Goal: Browse casually

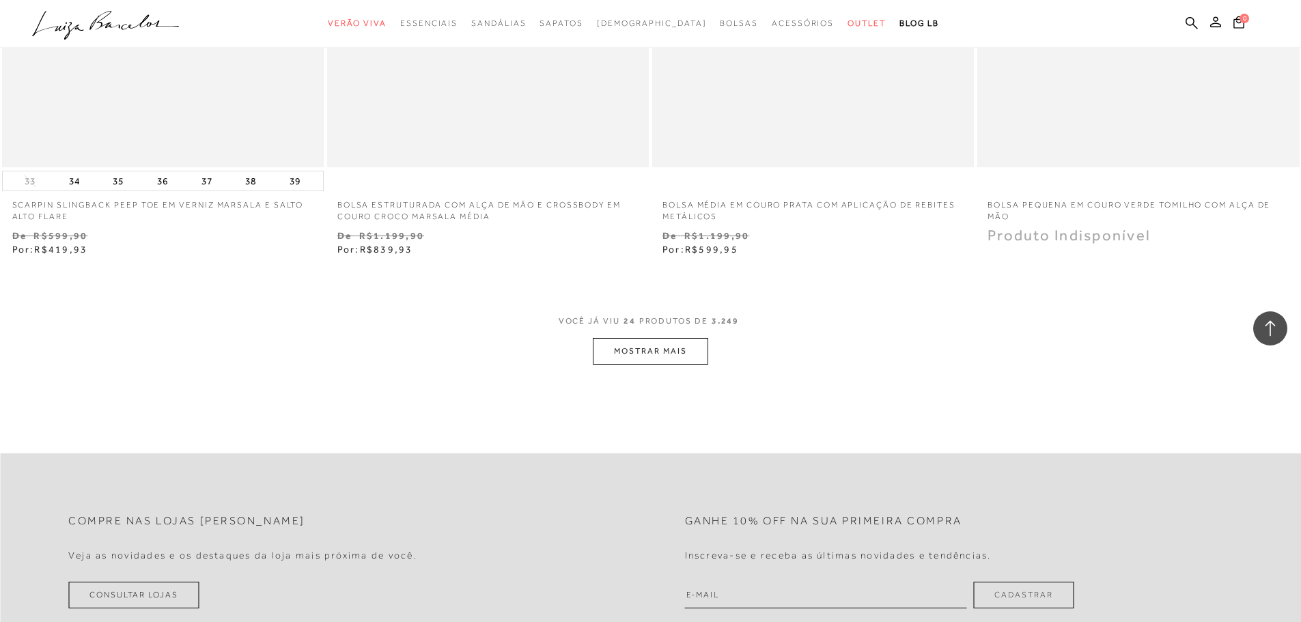
scroll to position [3685, 0]
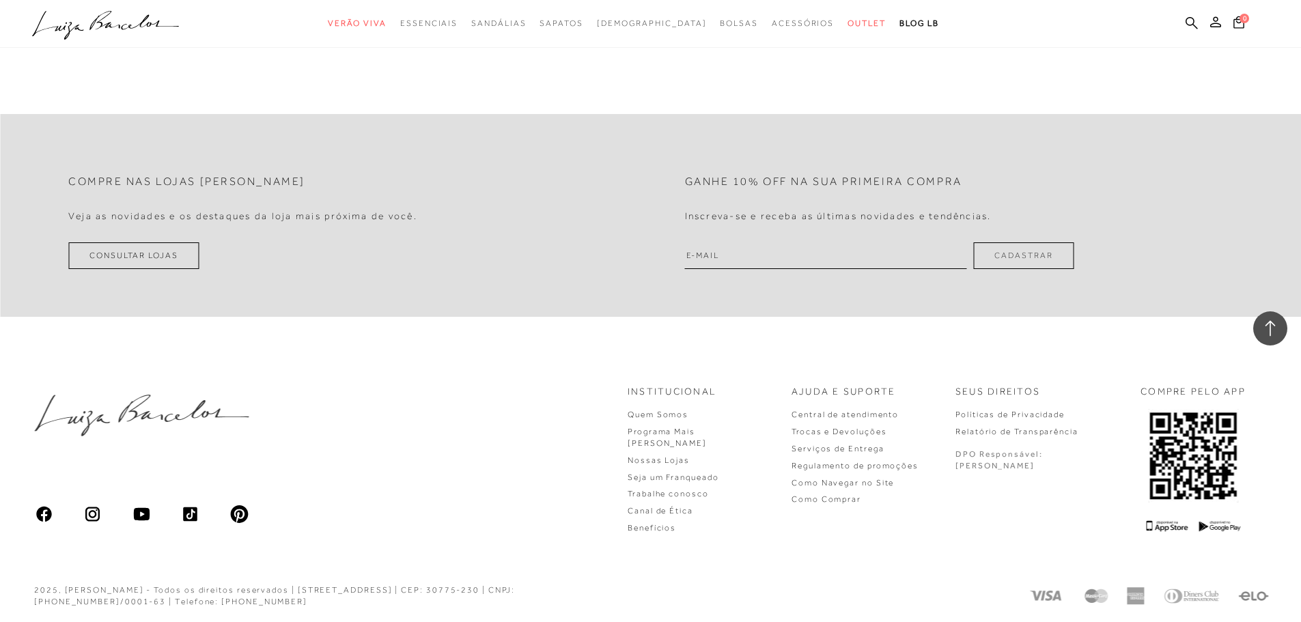
click at [96, 513] on img at bounding box center [92, 514] width 19 height 19
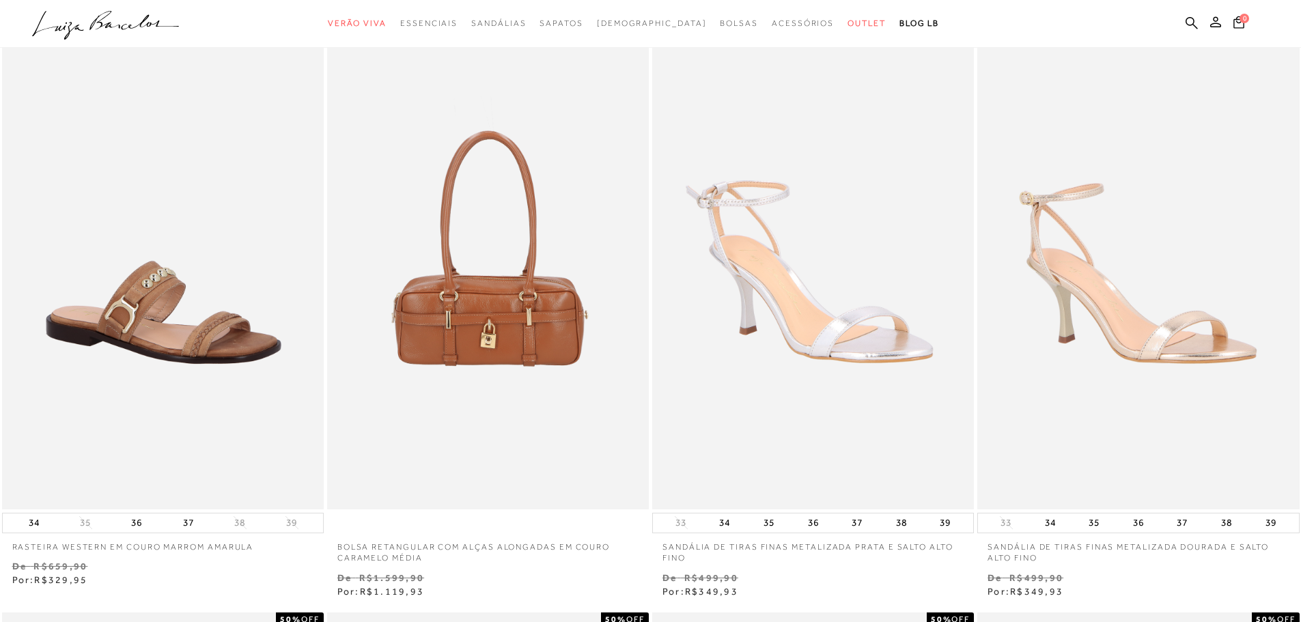
scroll to position [0, 0]
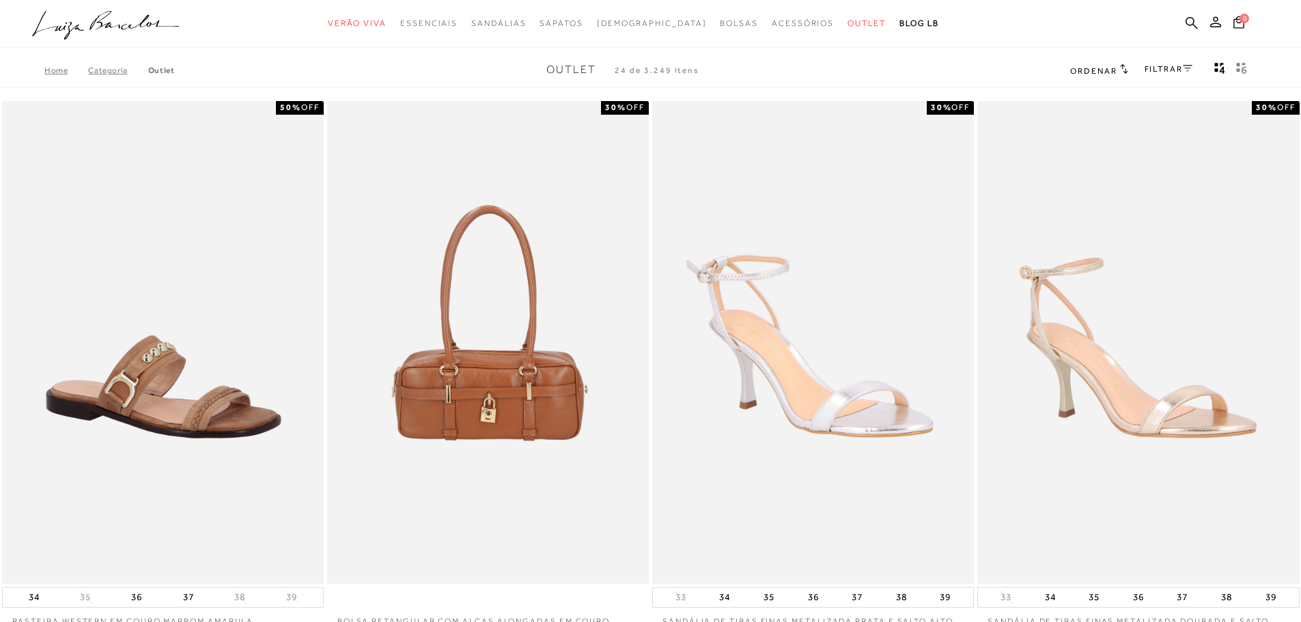
click at [60, 35] on icon ".a{fill-rule:evenodd;}" at bounding box center [105, 25] width 147 height 29
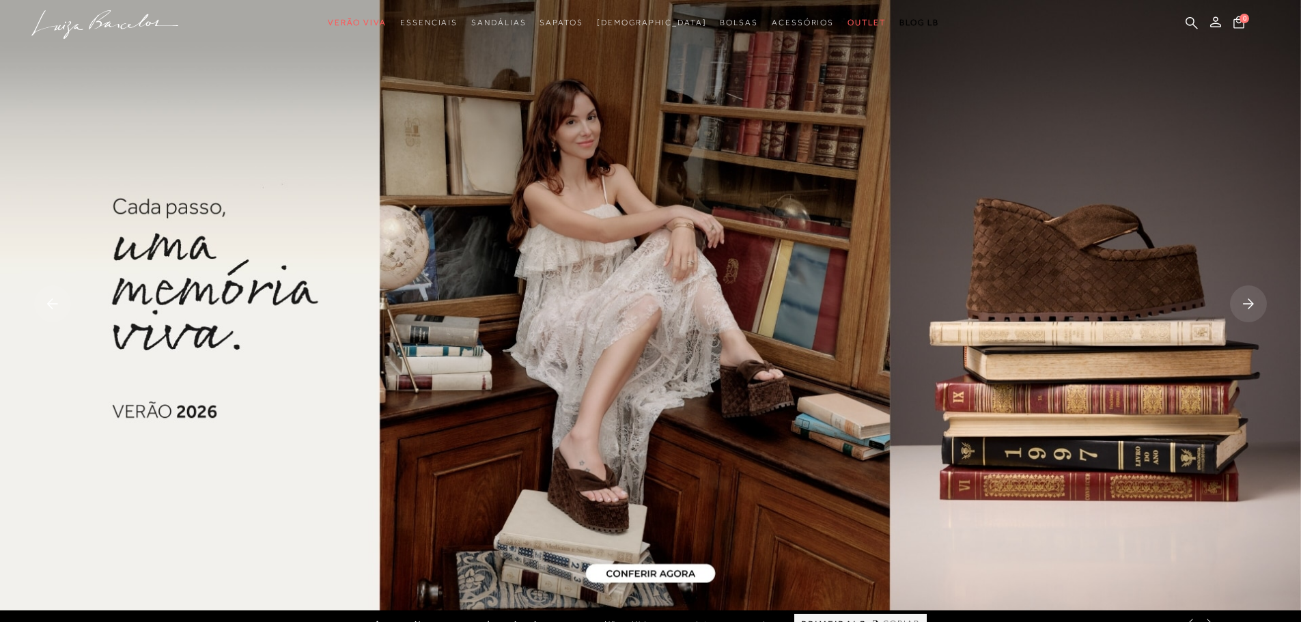
click at [1255, 296] on rect at bounding box center [1248, 303] width 37 height 37
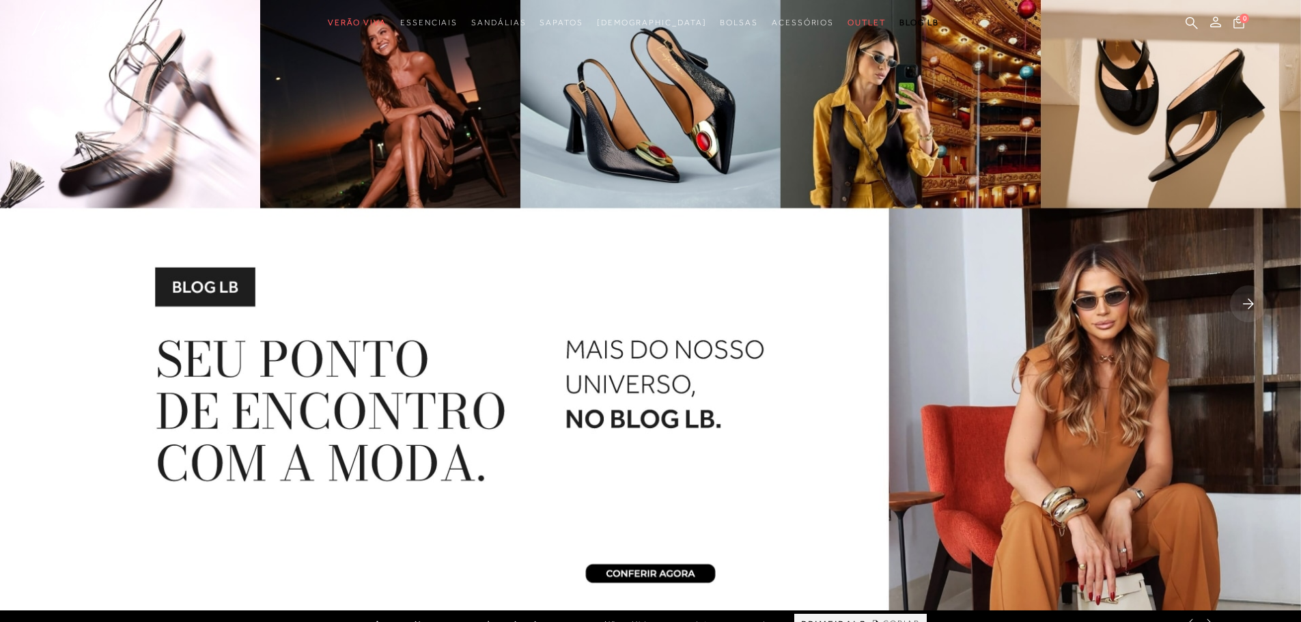
click at [1253, 296] on rect at bounding box center [1248, 303] width 37 height 37
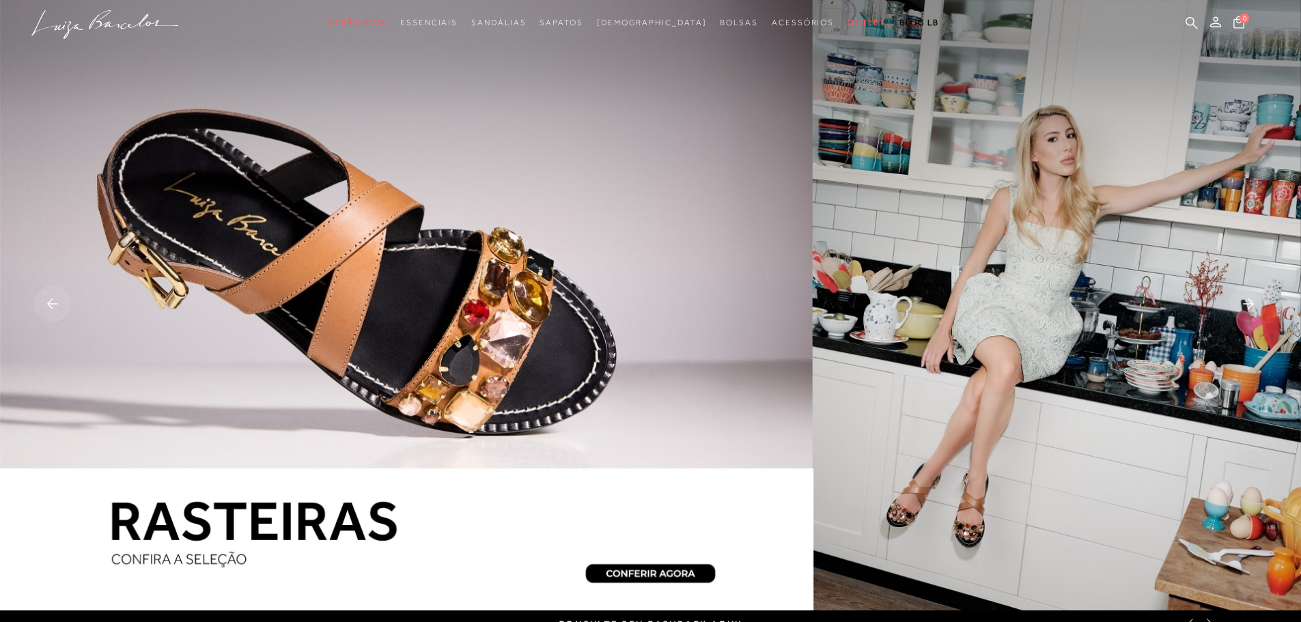
click at [1253, 296] on rect at bounding box center [1248, 303] width 37 height 37
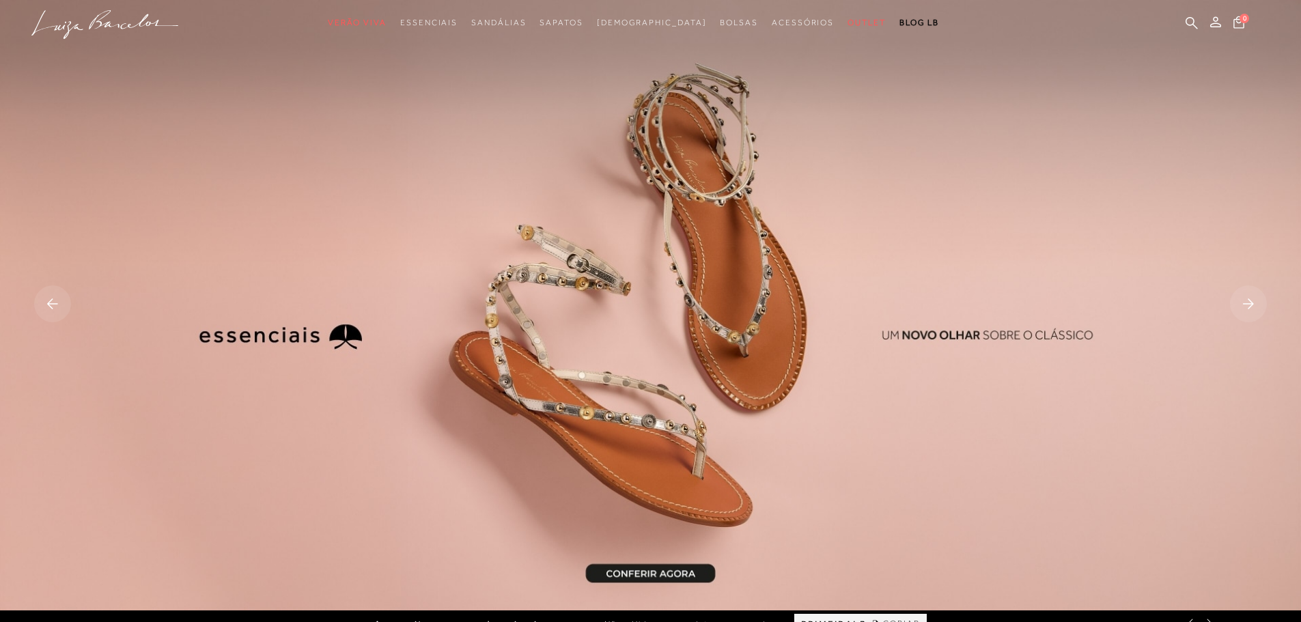
click at [1262, 293] on rect at bounding box center [1248, 303] width 37 height 37
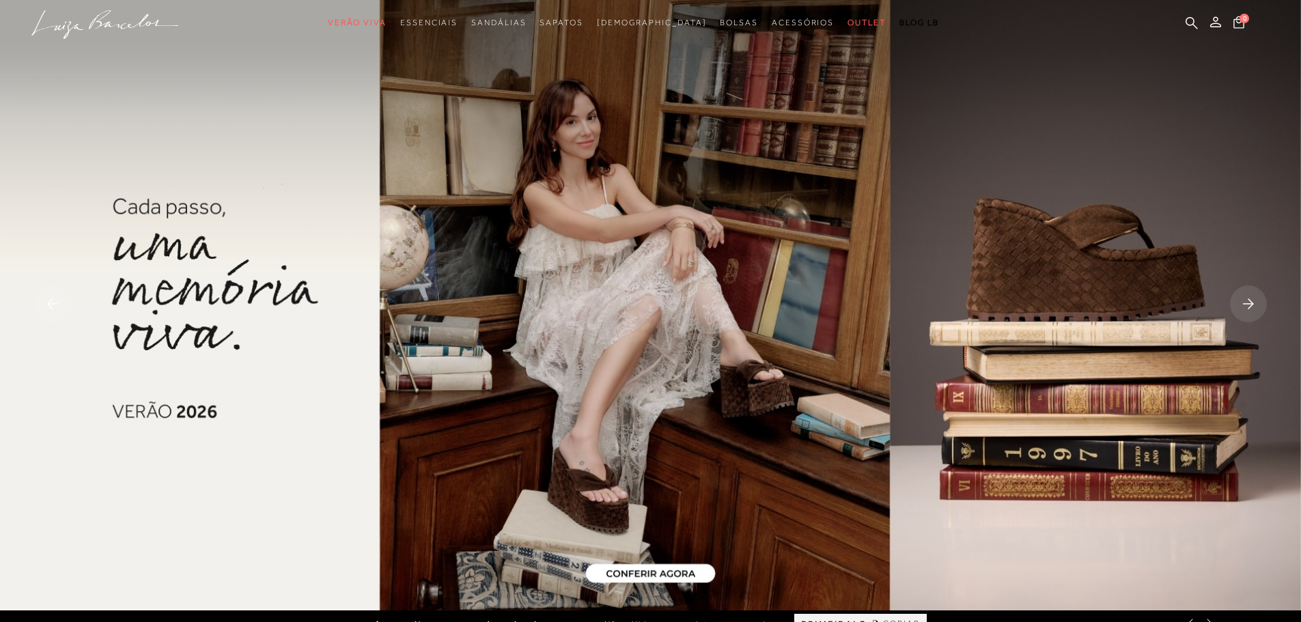
click at [1262, 293] on rect at bounding box center [1248, 303] width 37 height 37
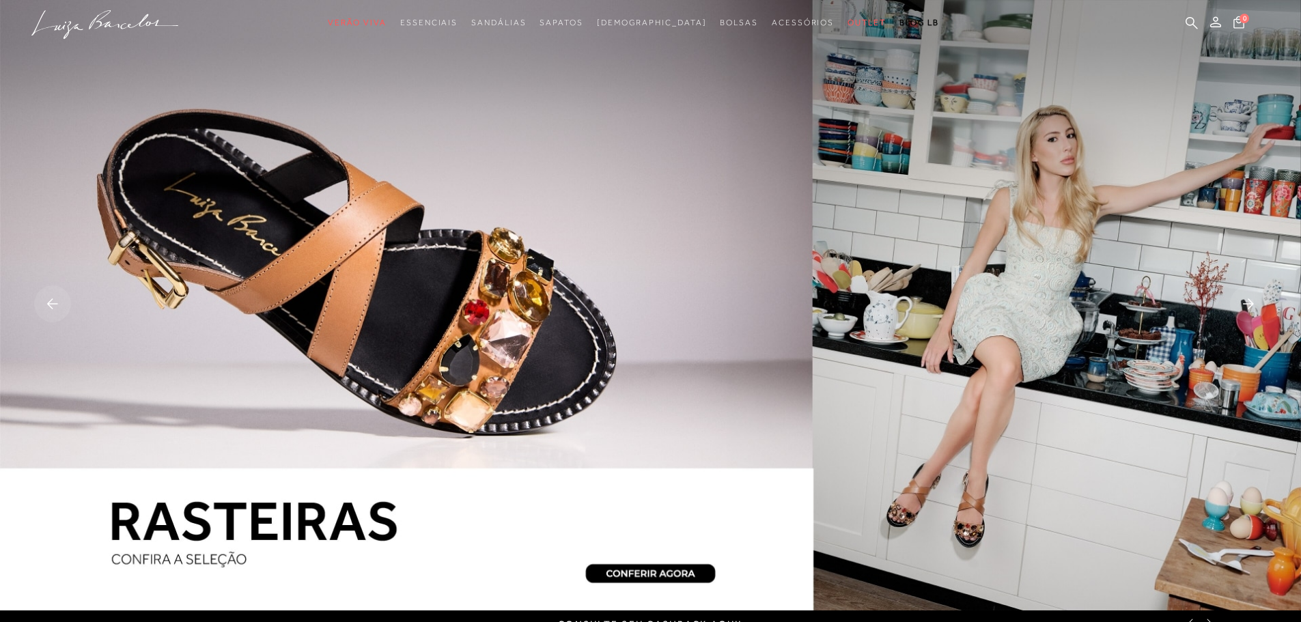
click at [1262, 293] on rect at bounding box center [1248, 303] width 37 height 37
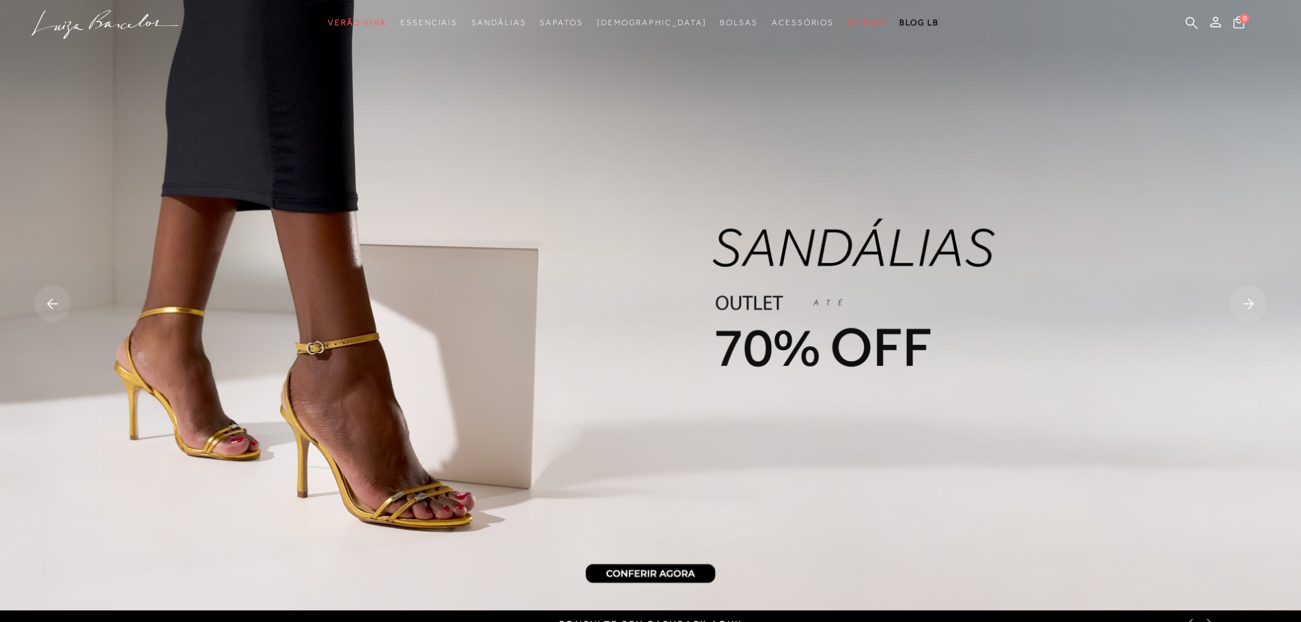
click at [1262, 293] on rect at bounding box center [1248, 303] width 37 height 37
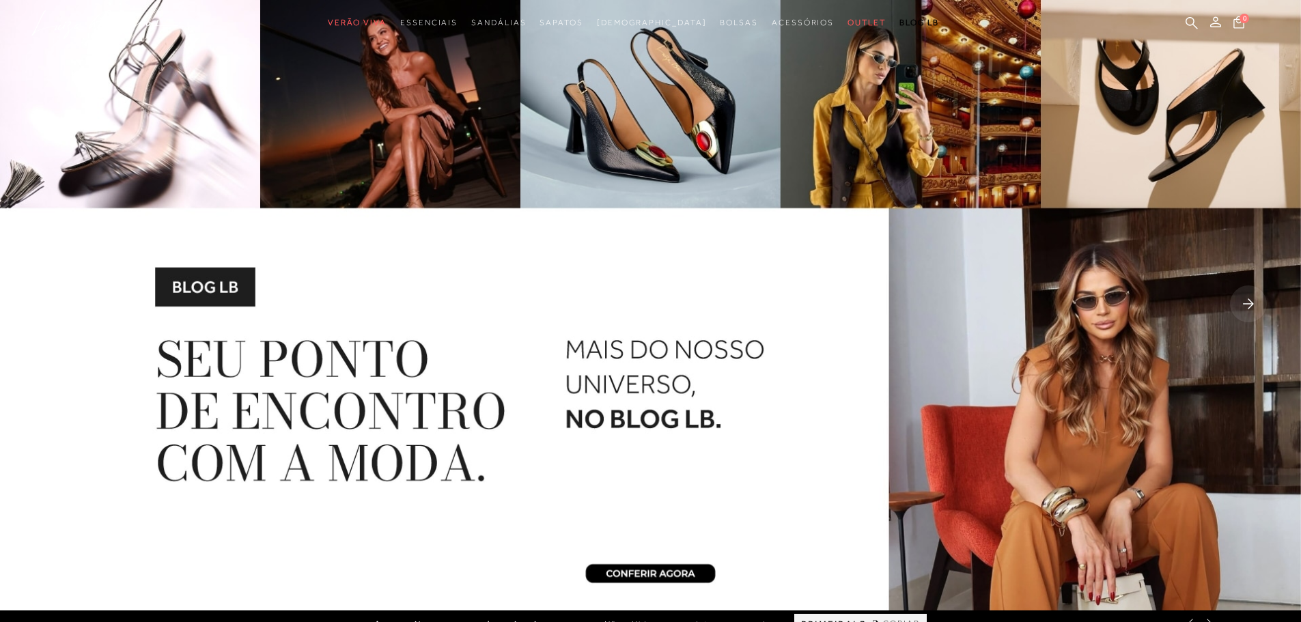
click at [1256, 304] on rect at bounding box center [1248, 303] width 37 height 37
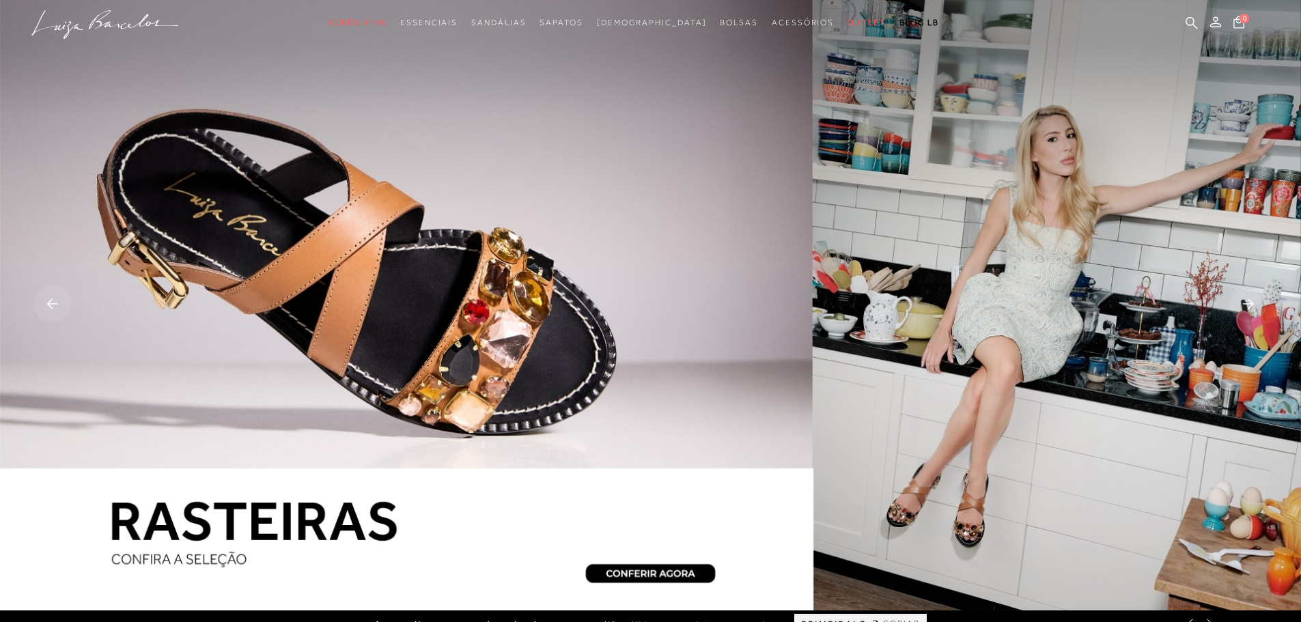
click at [1256, 304] on rect at bounding box center [1248, 303] width 37 height 37
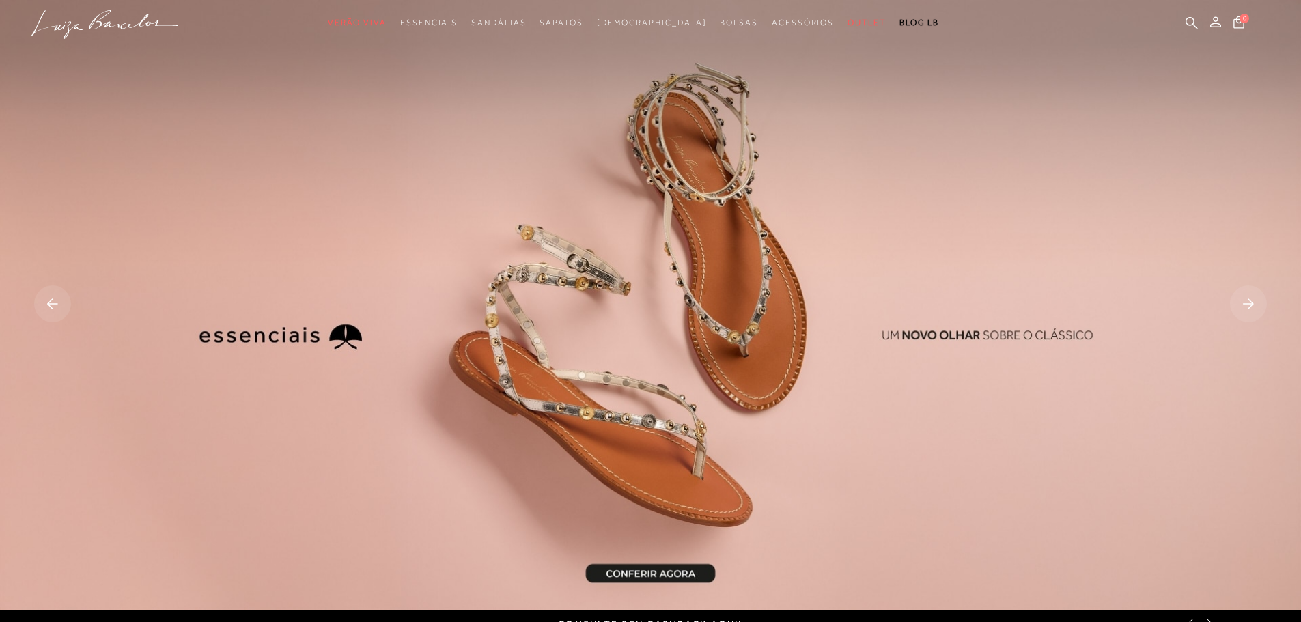
click at [1256, 304] on rect at bounding box center [1248, 303] width 37 height 37
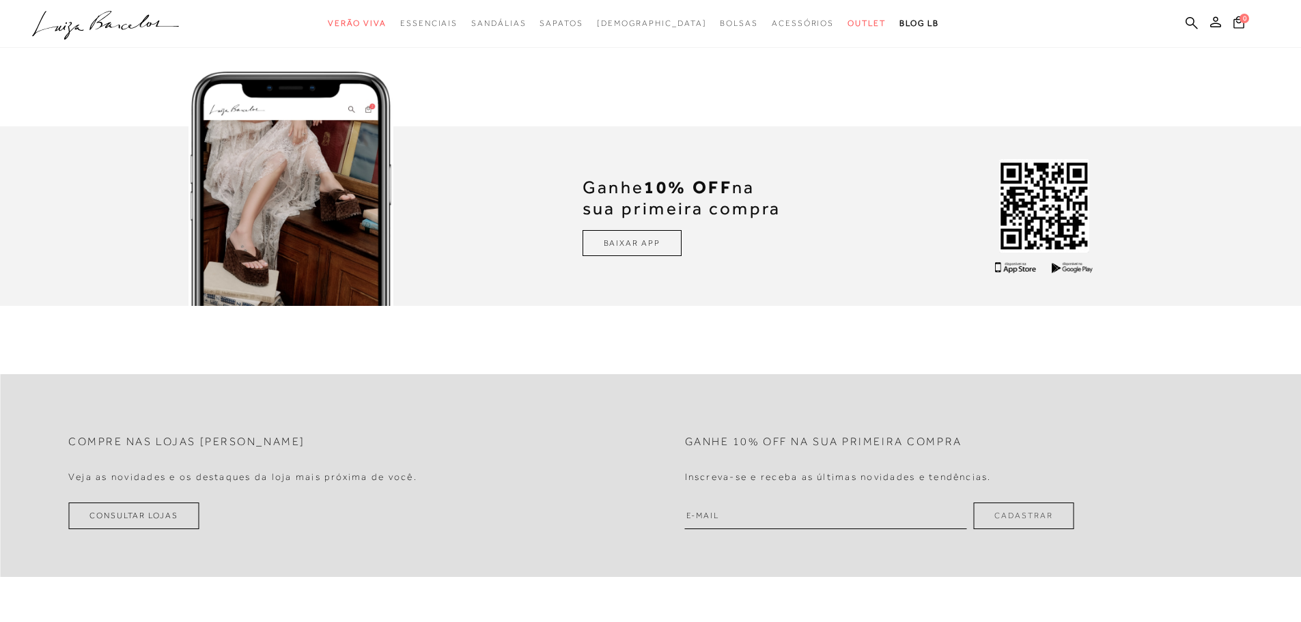
scroll to position [4309, 0]
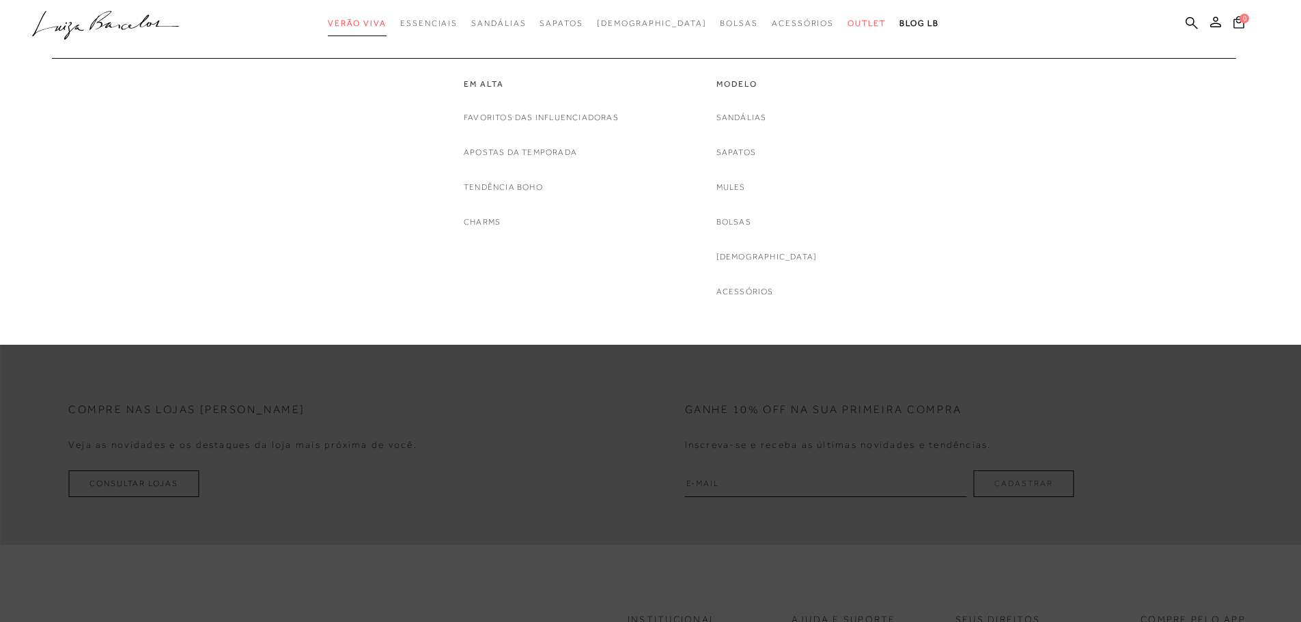
click at [386, 23] on span "Verão Viva" at bounding box center [357, 23] width 59 height 10
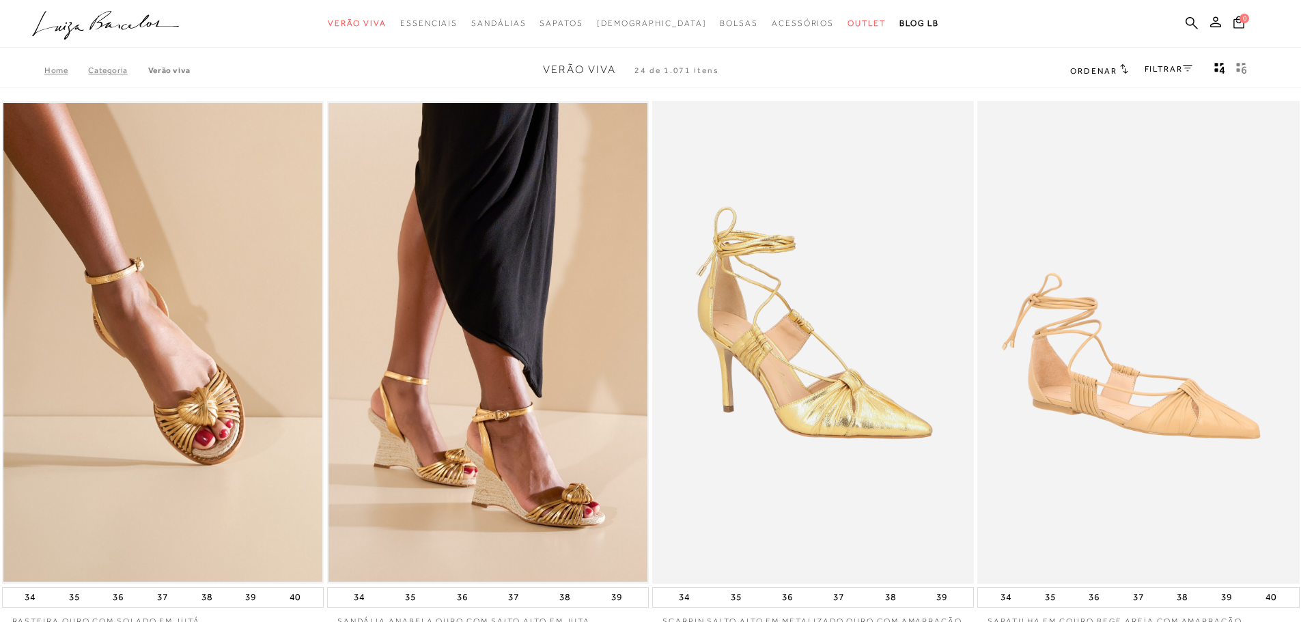
click at [163, 16] on icon ".a{fill-rule:evenodd;}" at bounding box center [105, 25] width 147 height 29
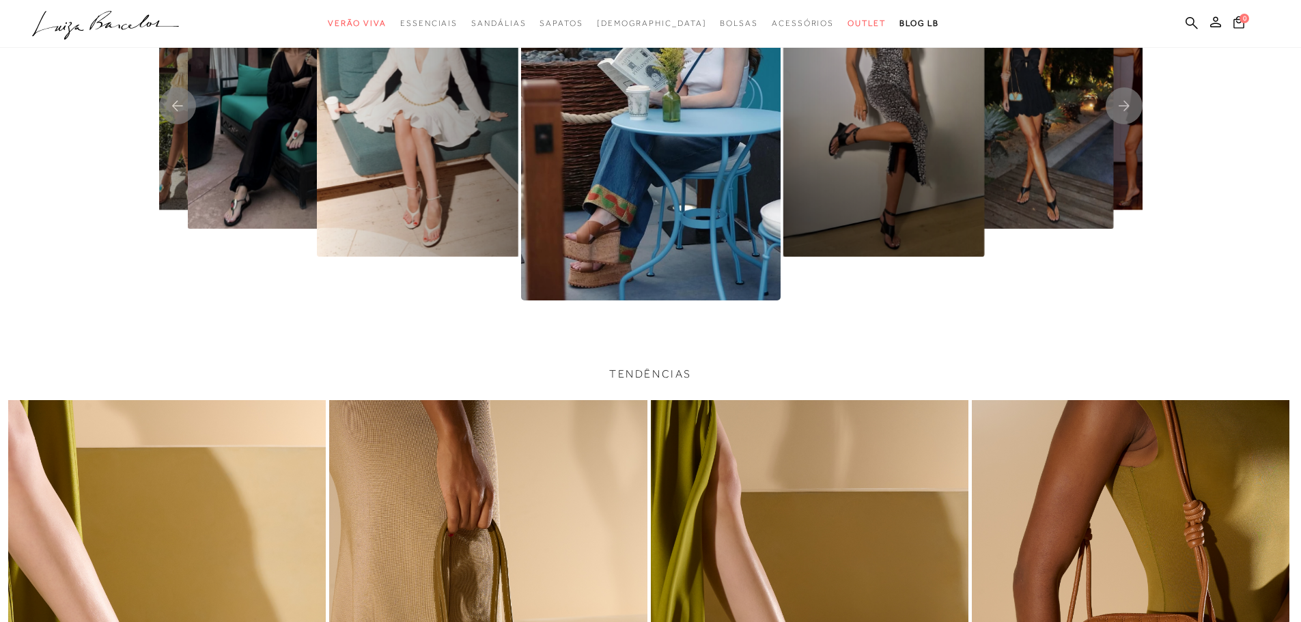
scroll to position [3818, 0]
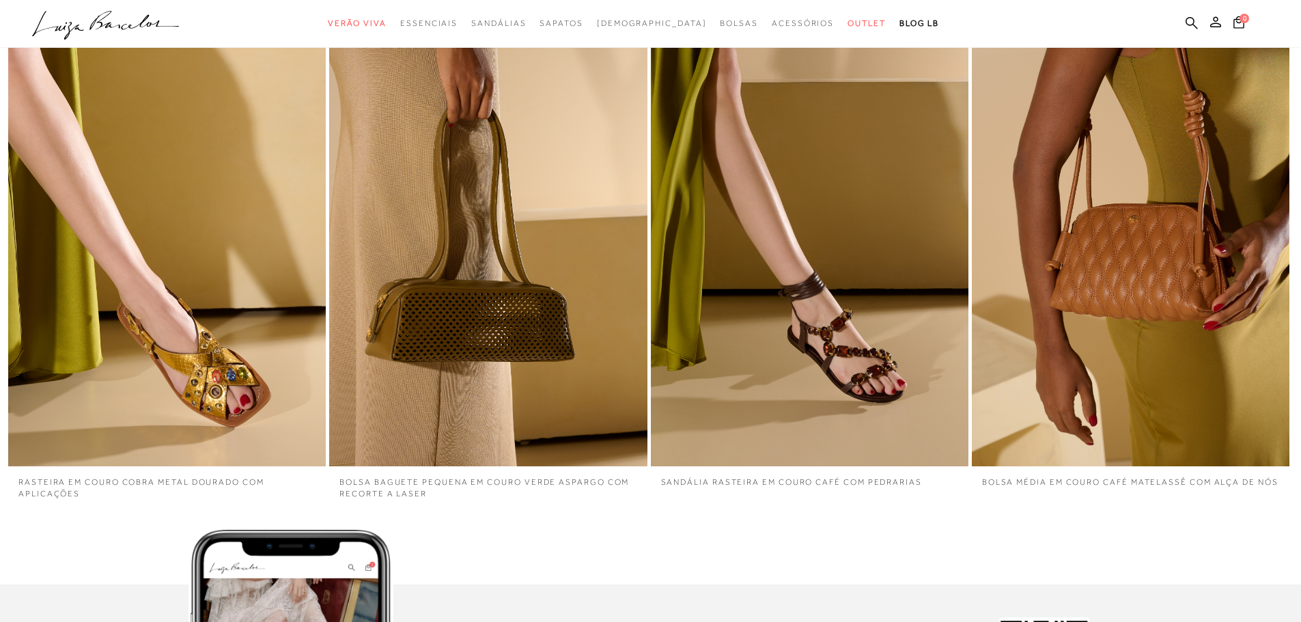
click at [537, 272] on img "2 / 4" at bounding box center [487, 228] width 317 height 476
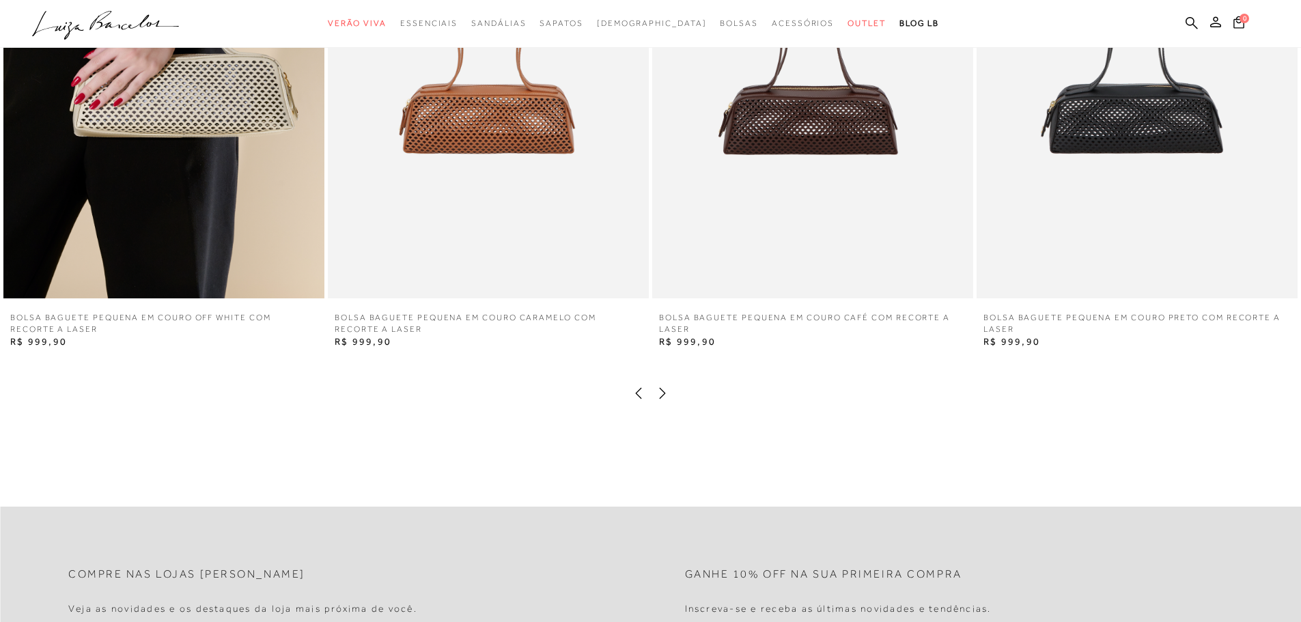
scroll to position [2936, 0]
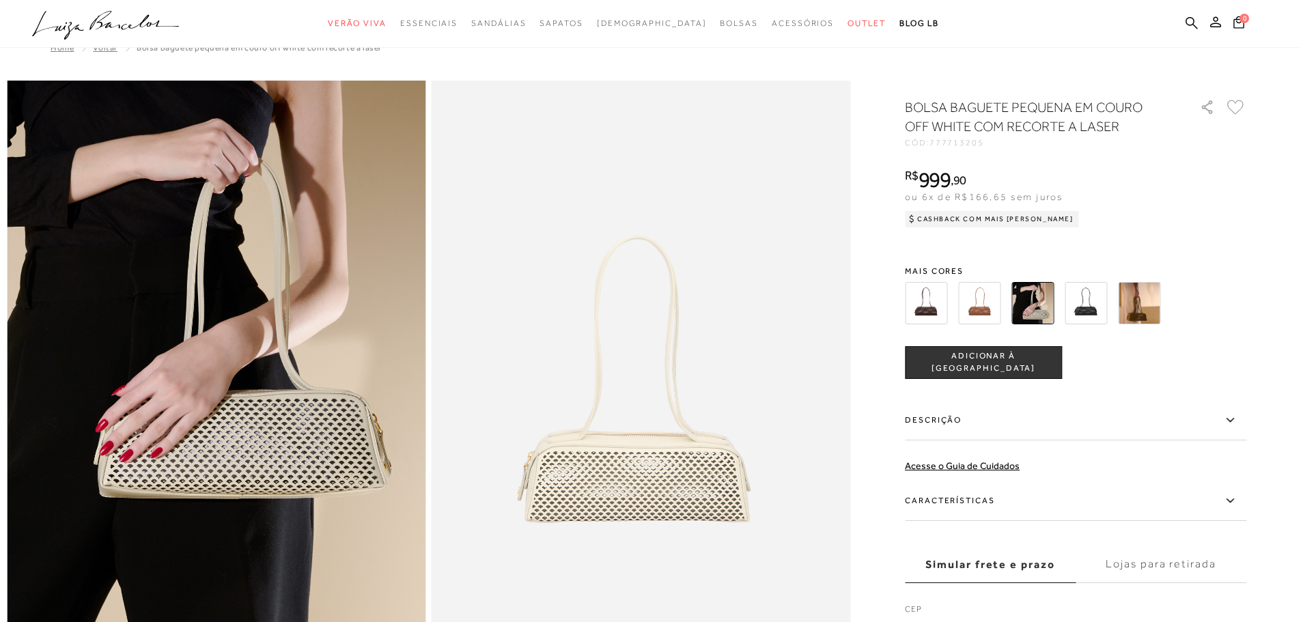
scroll to position [273, 0]
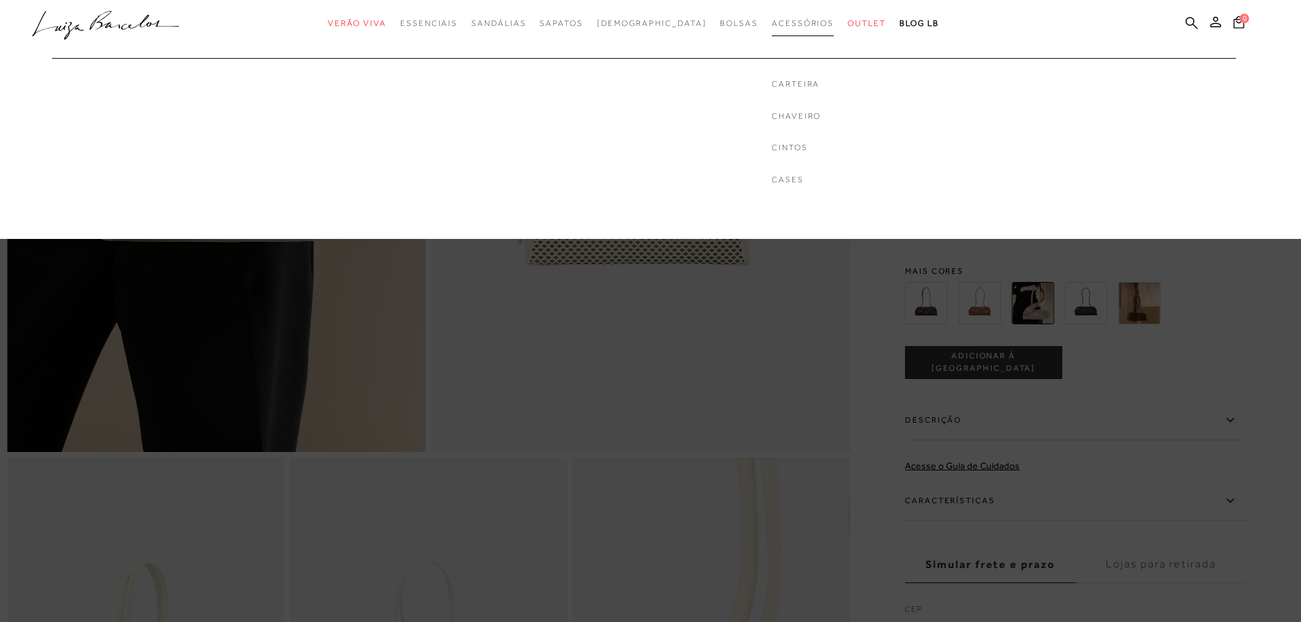
click at [787, 23] on span "Acessórios" at bounding box center [802, 23] width 62 height 10
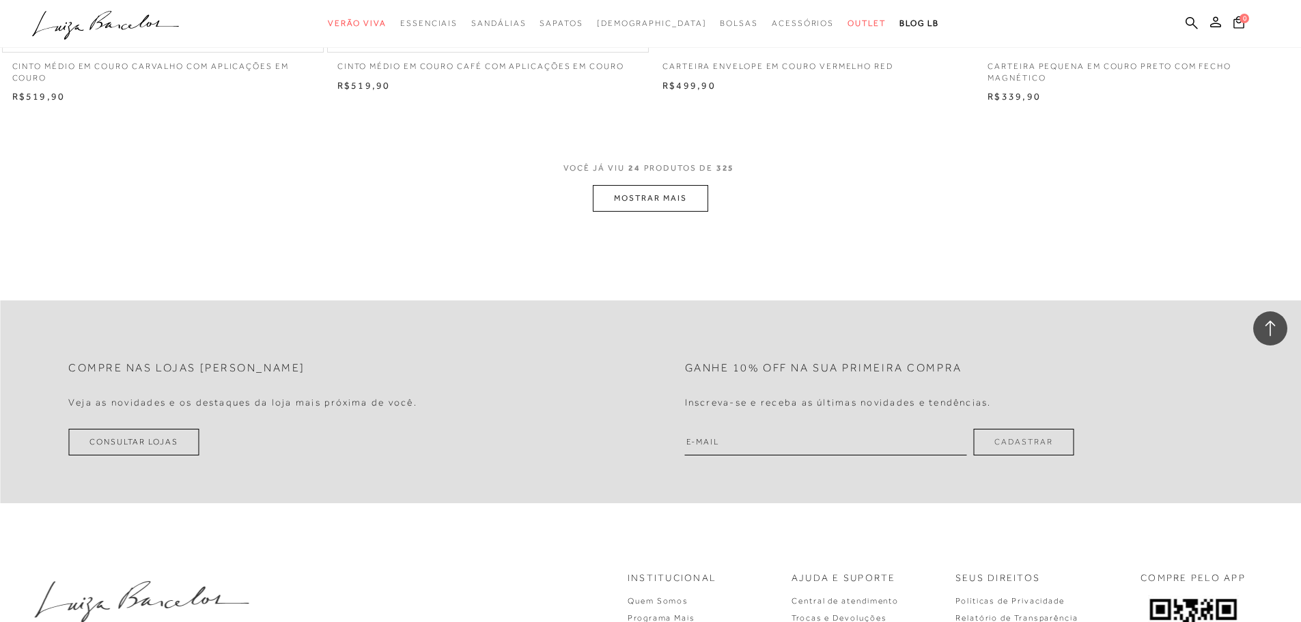
scroll to position [3550, 0]
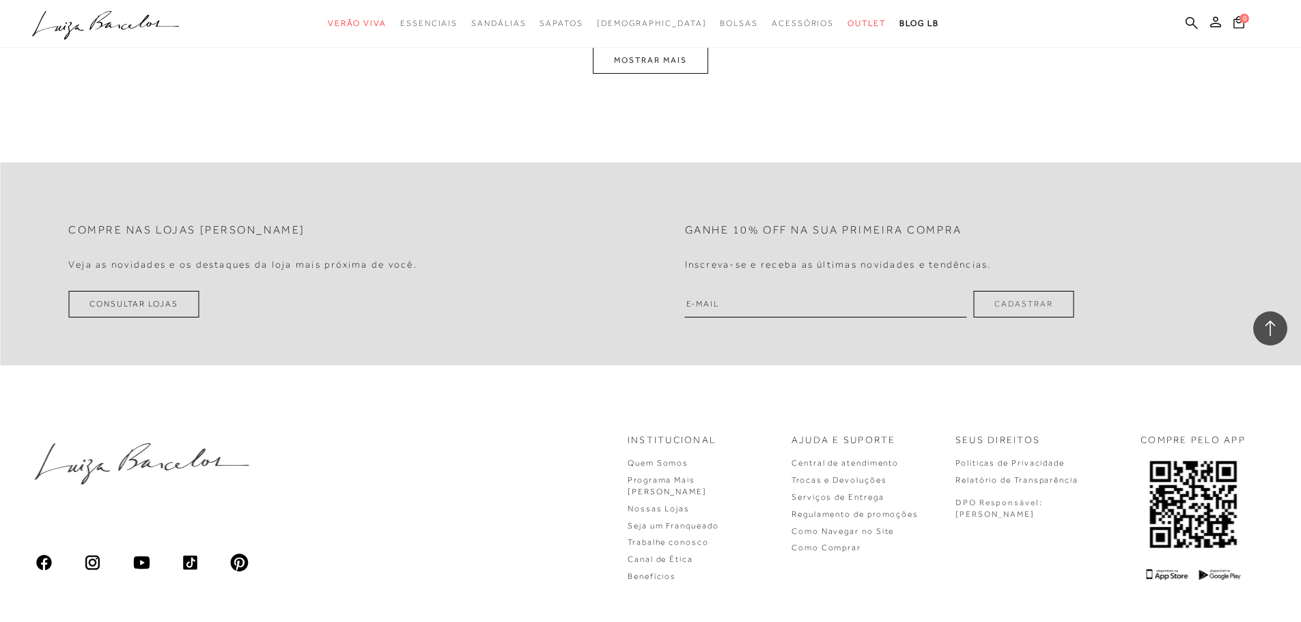
click at [673, 45] on div at bounding box center [650, 24] width 1301 height 48
click at [672, 62] on button "MOSTRAR MAIS" at bounding box center [650, 60] width 115 height 27
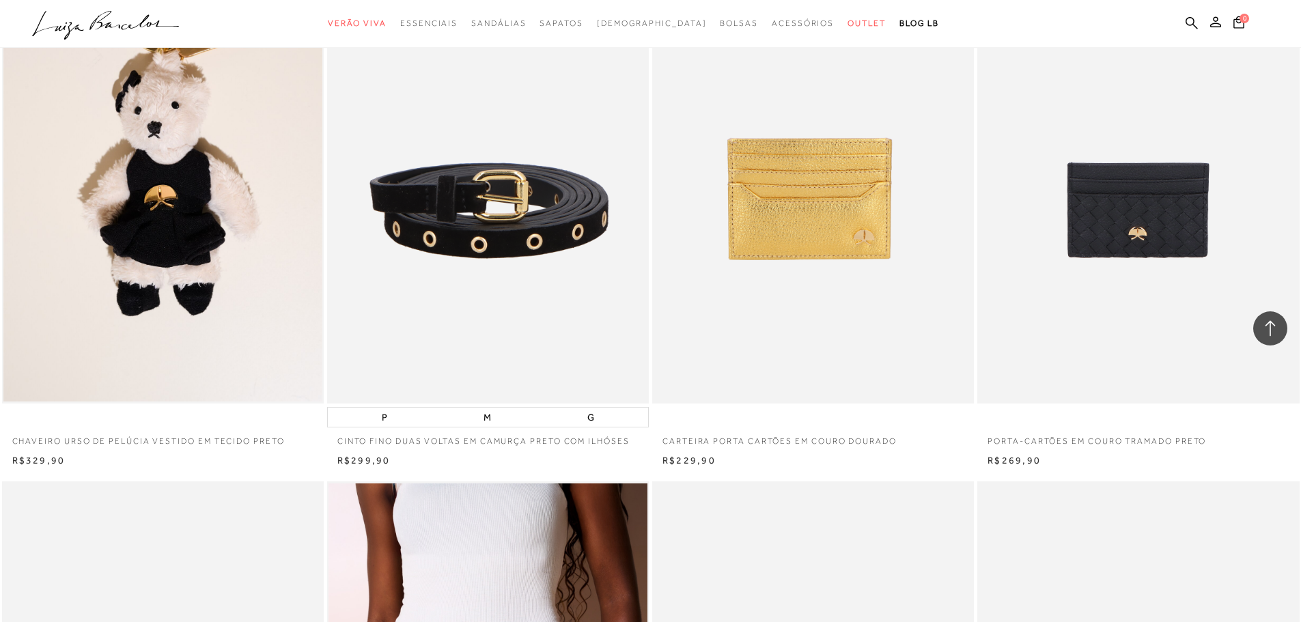
scroll to position [5013, 0]
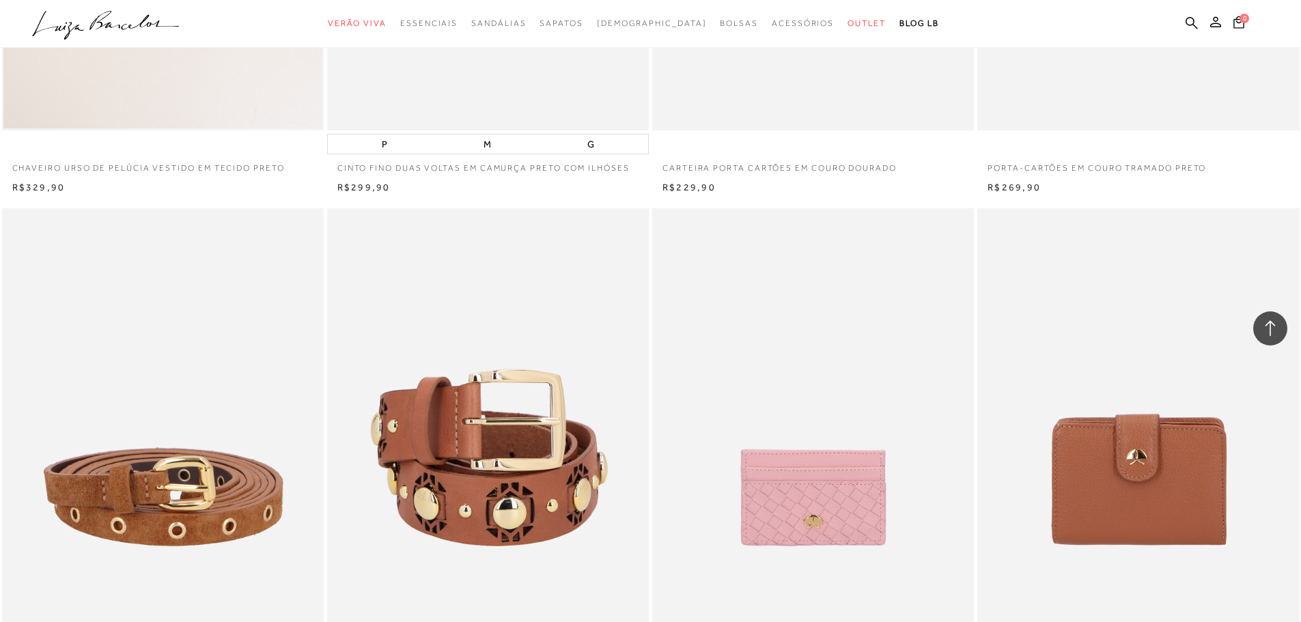
click at [570, 325] on img at bounding box center [488, 449] width 320 height 483
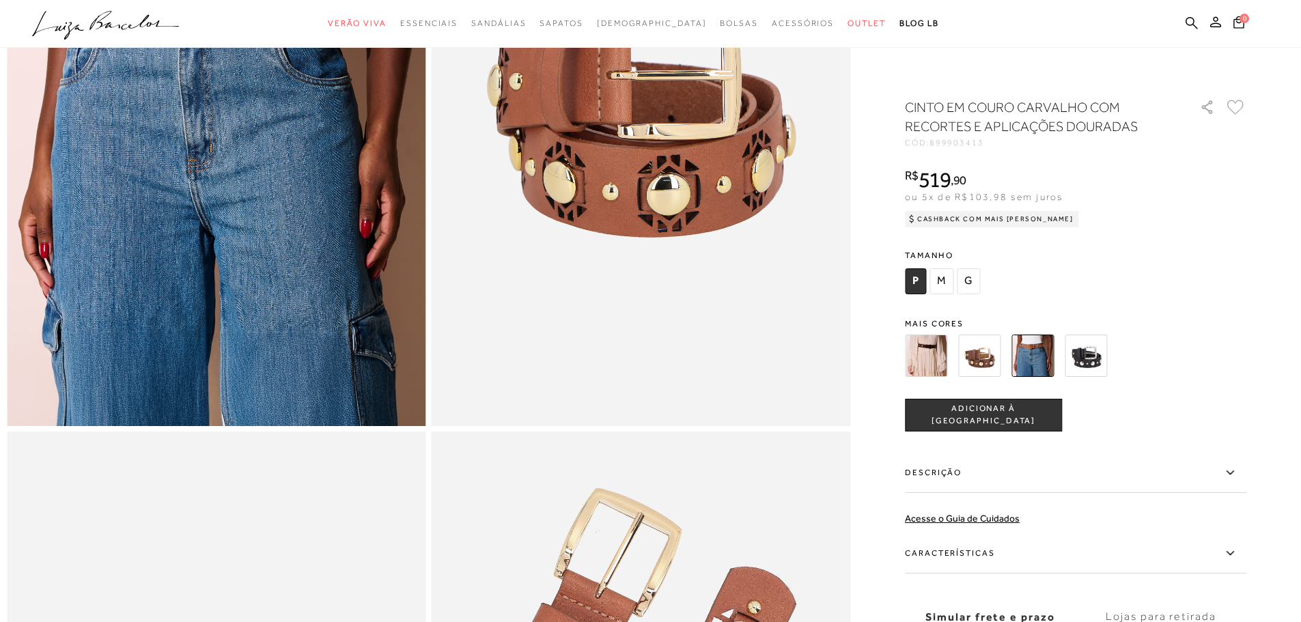
scroll to position [224, 0]
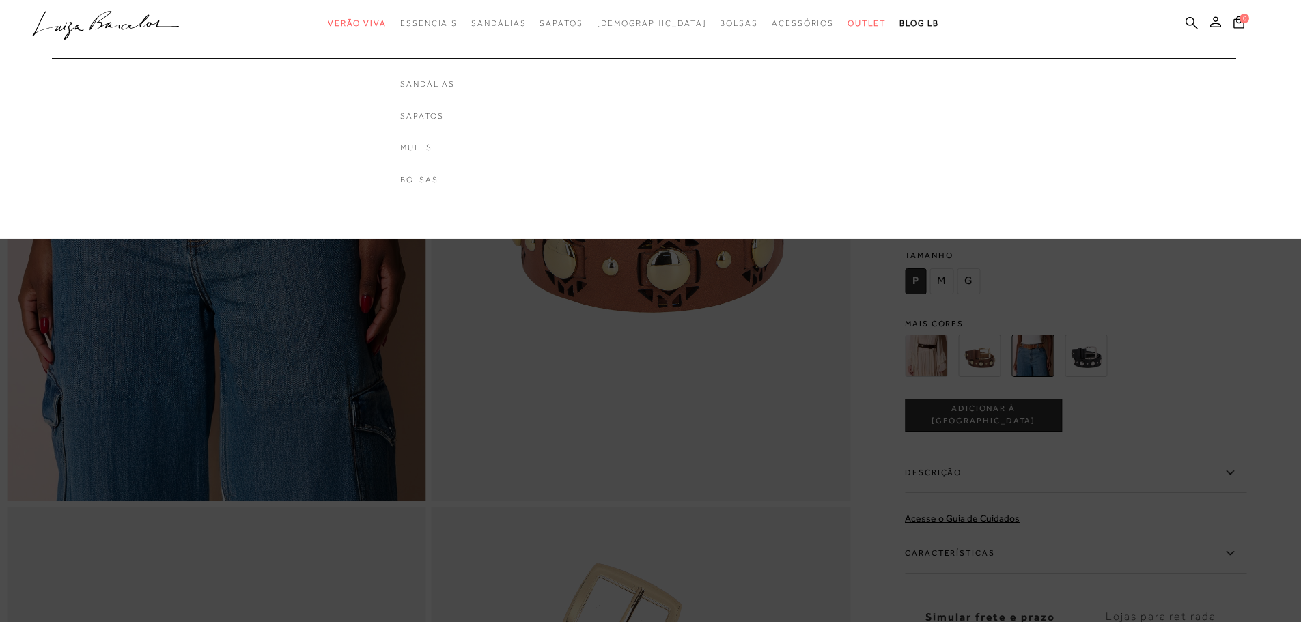
click at [455, 26] on span "Essenciais" at bounding box center [428, 23] width 57 height 10
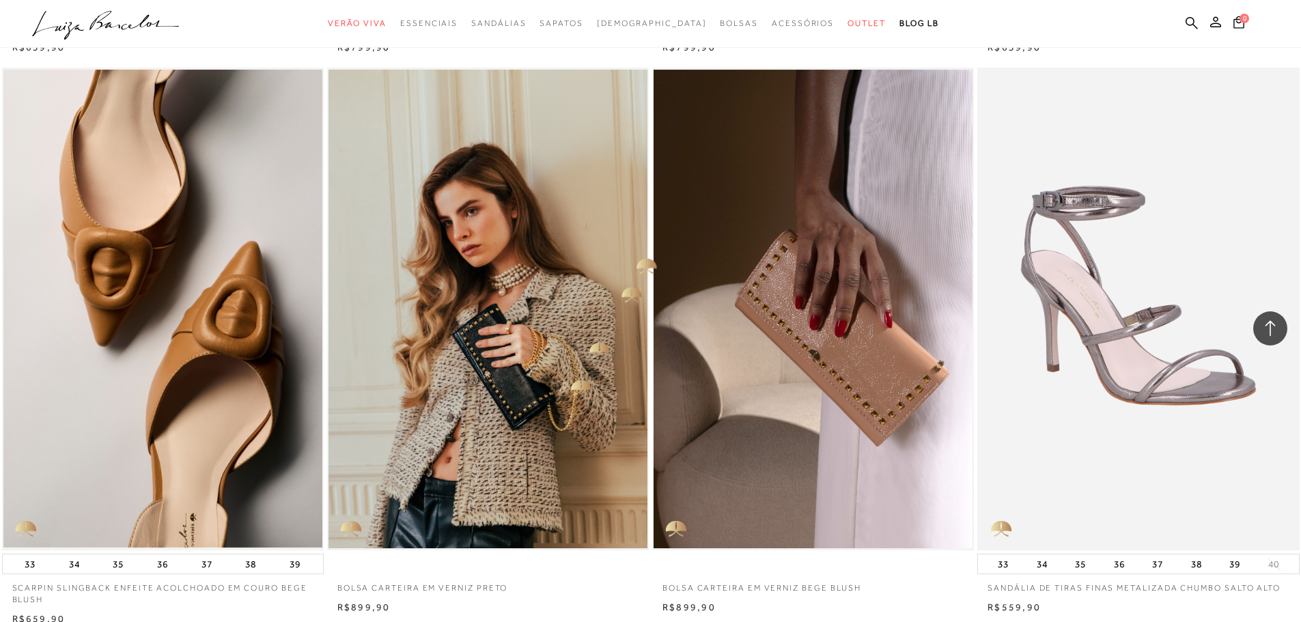
scroll to position [3072, 0]
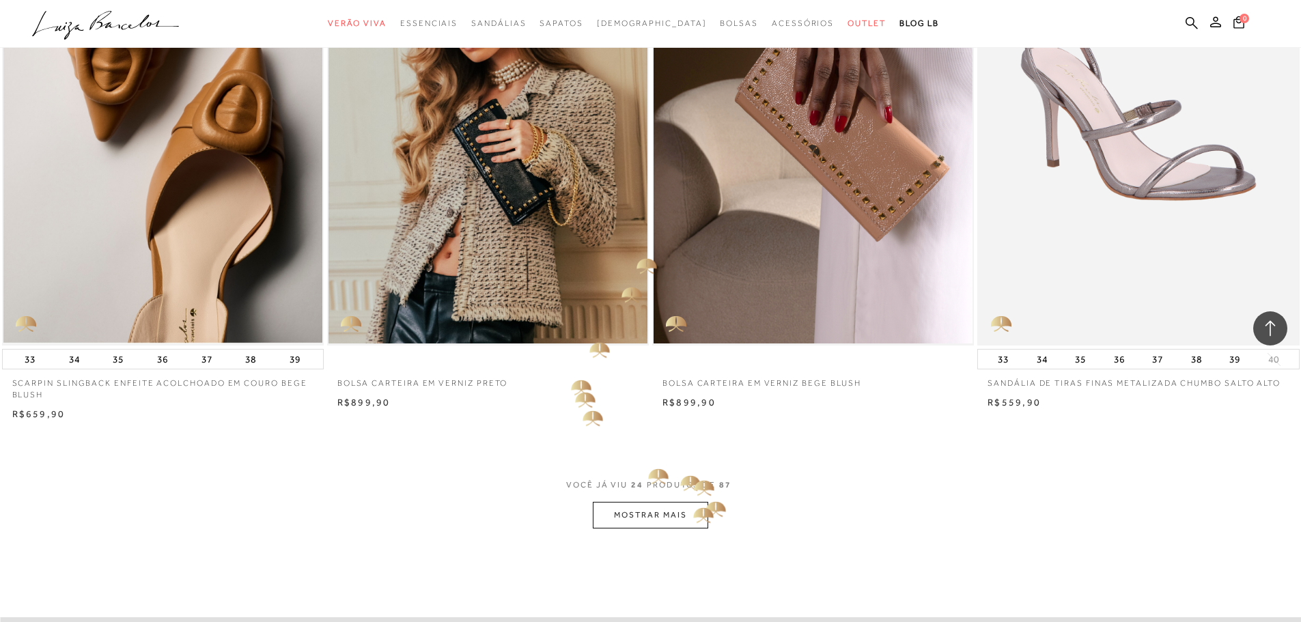
click at [695, 512] on button "MOSTRAR MAIS" at bounding box center [650, 515] width 115 height 27
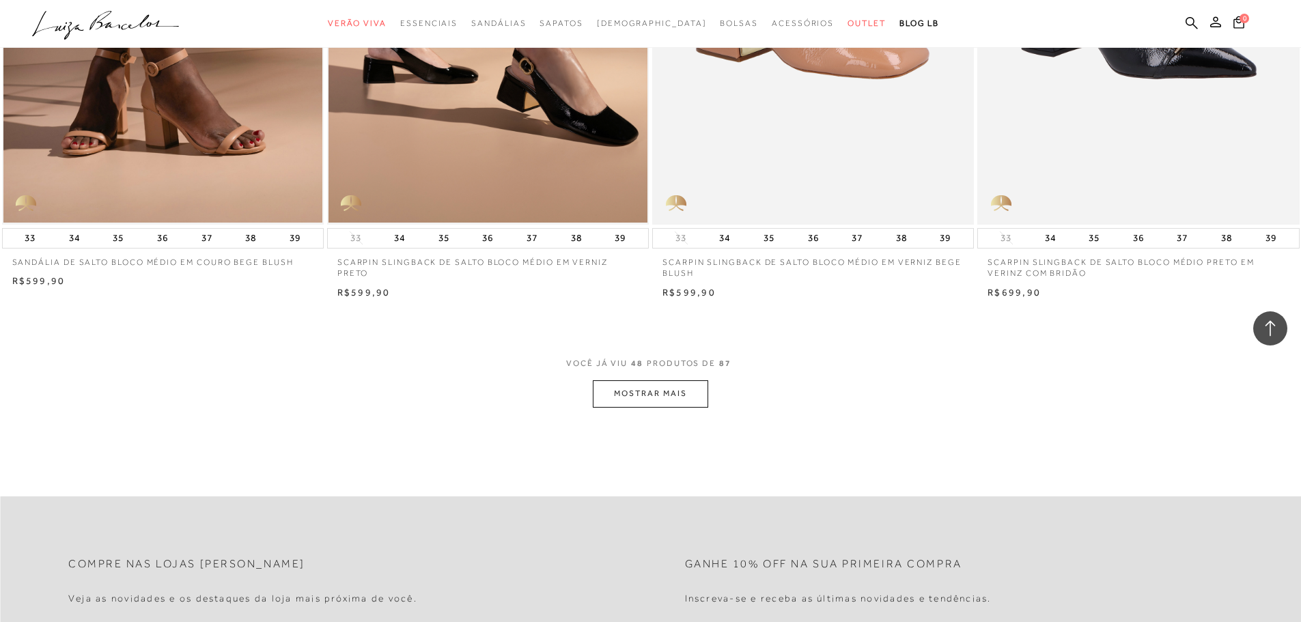
scroll to position [6691, 0]
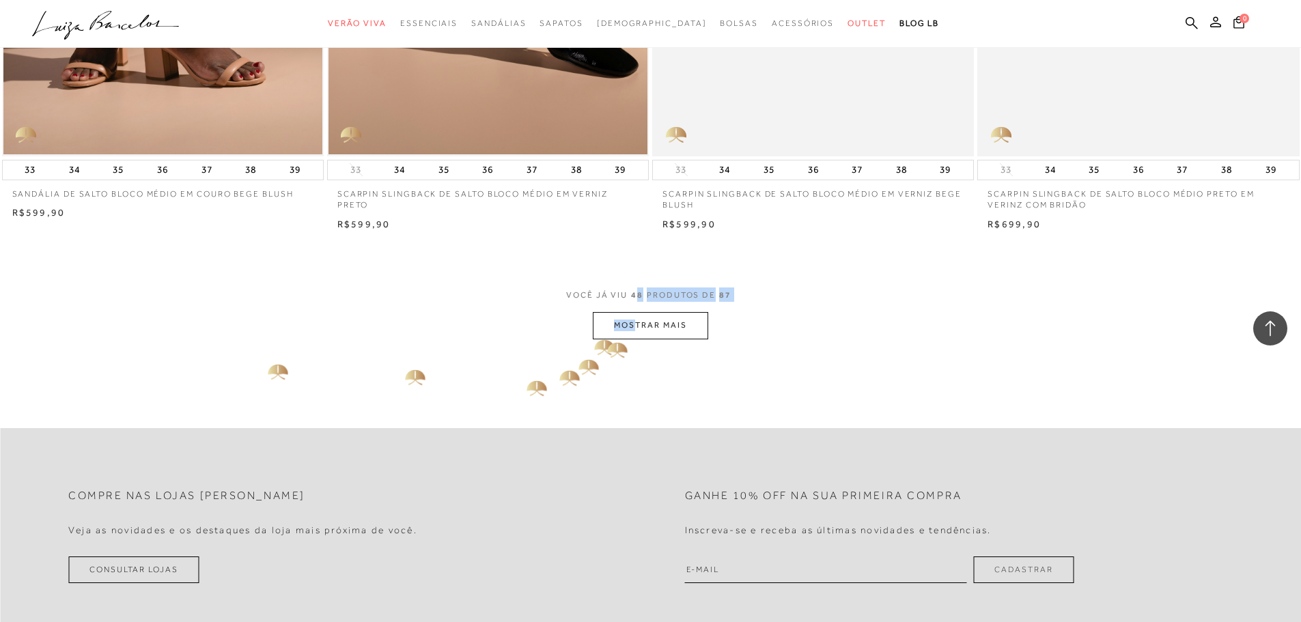
click at [638, 316] on div "VOCÊ JÁ VIU 48 PRODUTOS DE 87 MOSTRAR MAIS" at bounding box center [650, 312] width 1301 height 51
click at [653, 327] on button "MOSTRAR MAIS" at bounding box center [650, 325] width 115 height 27
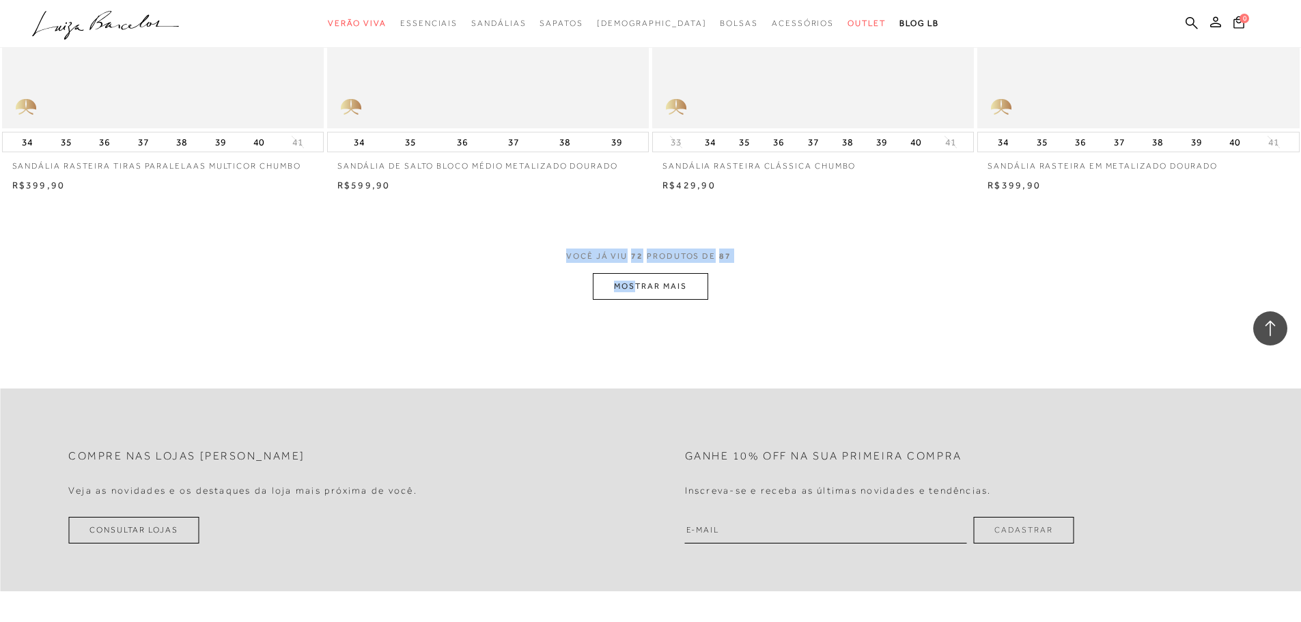
scroll to position [10241, 0]
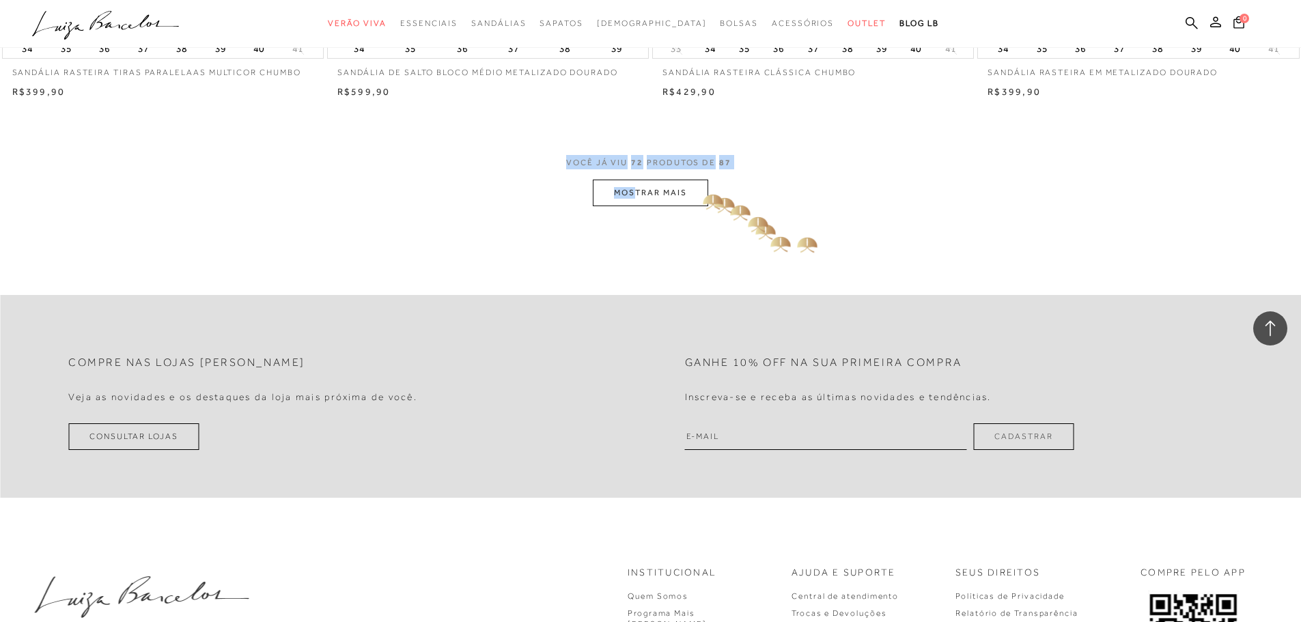
click at [704, 199] on button "MOSTRAR MAIS" at bounding box center [650, 193] width 115 height 27
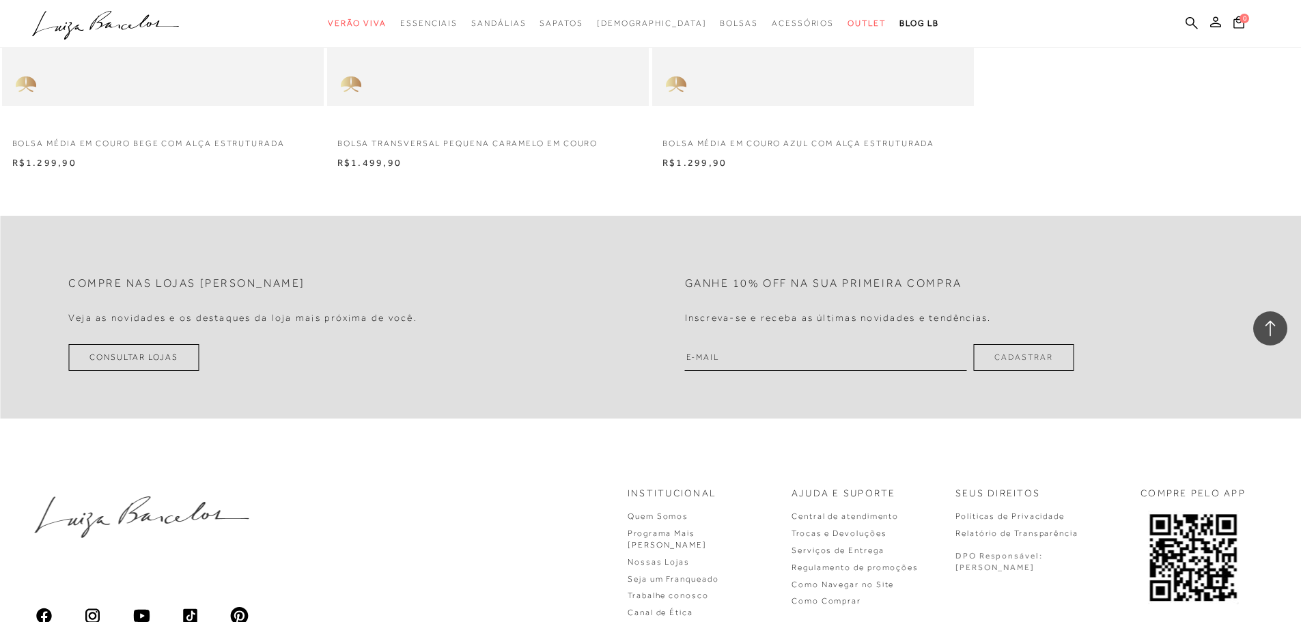
scroll to position [12425, 0]
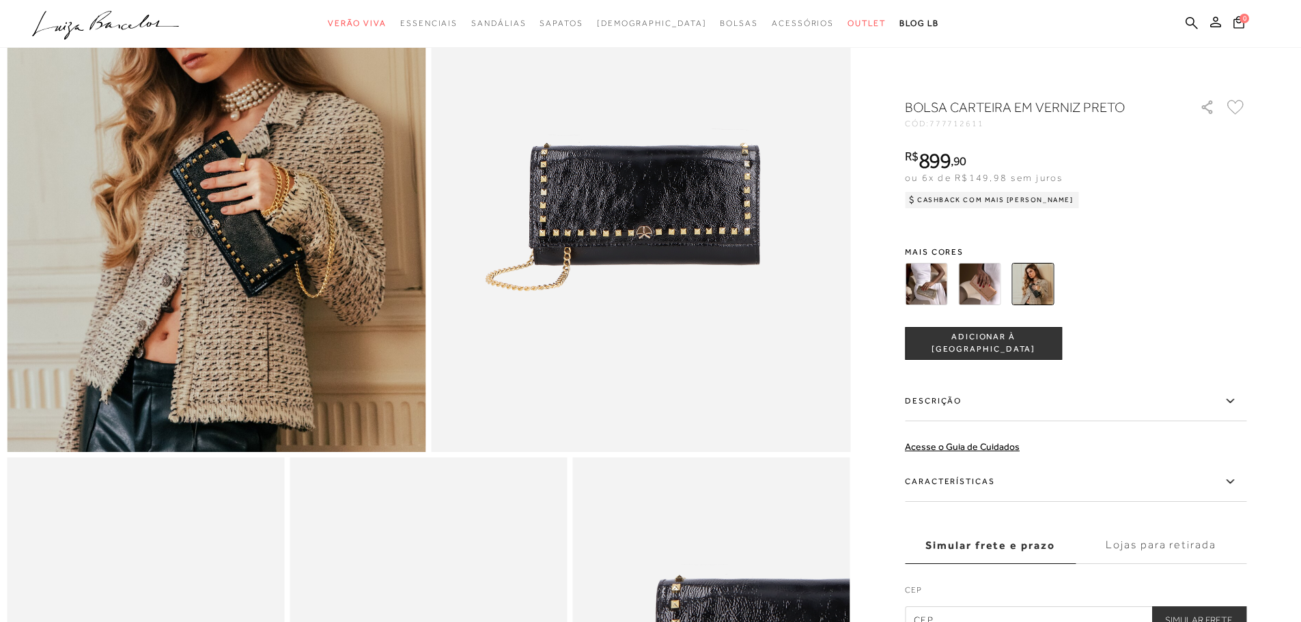
scroll to position [478, 0]
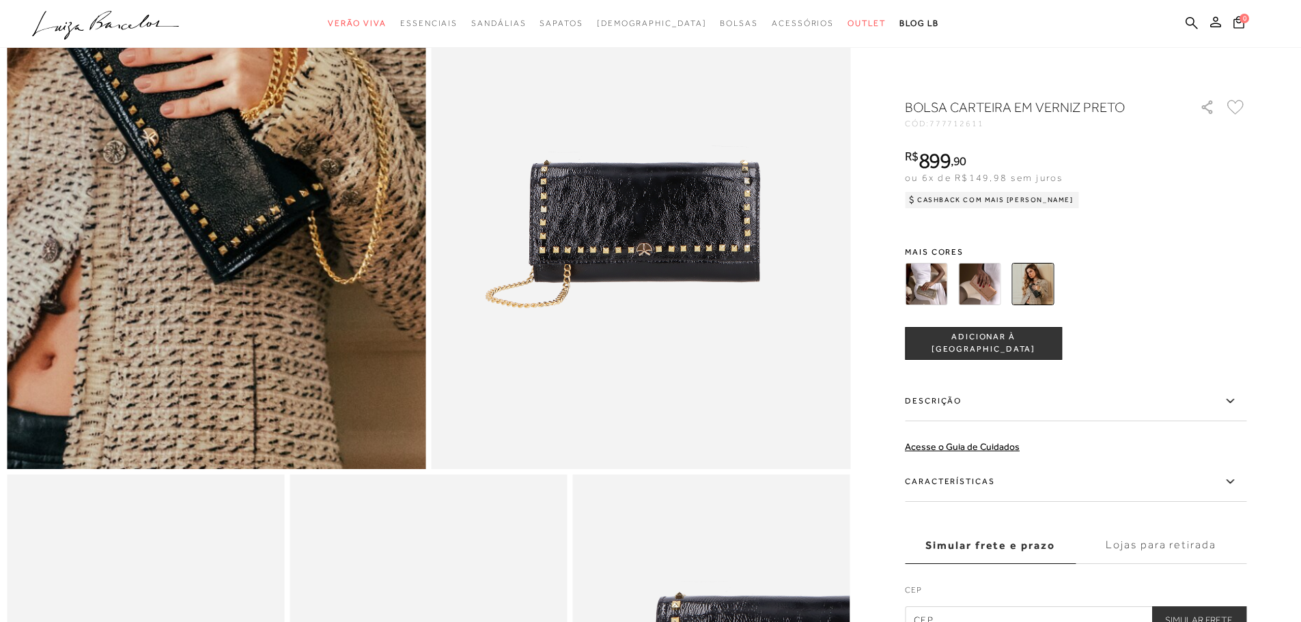
scroll to position [137, 0]
